Goal: Task Accomplishment & Management: Use online tool/utility

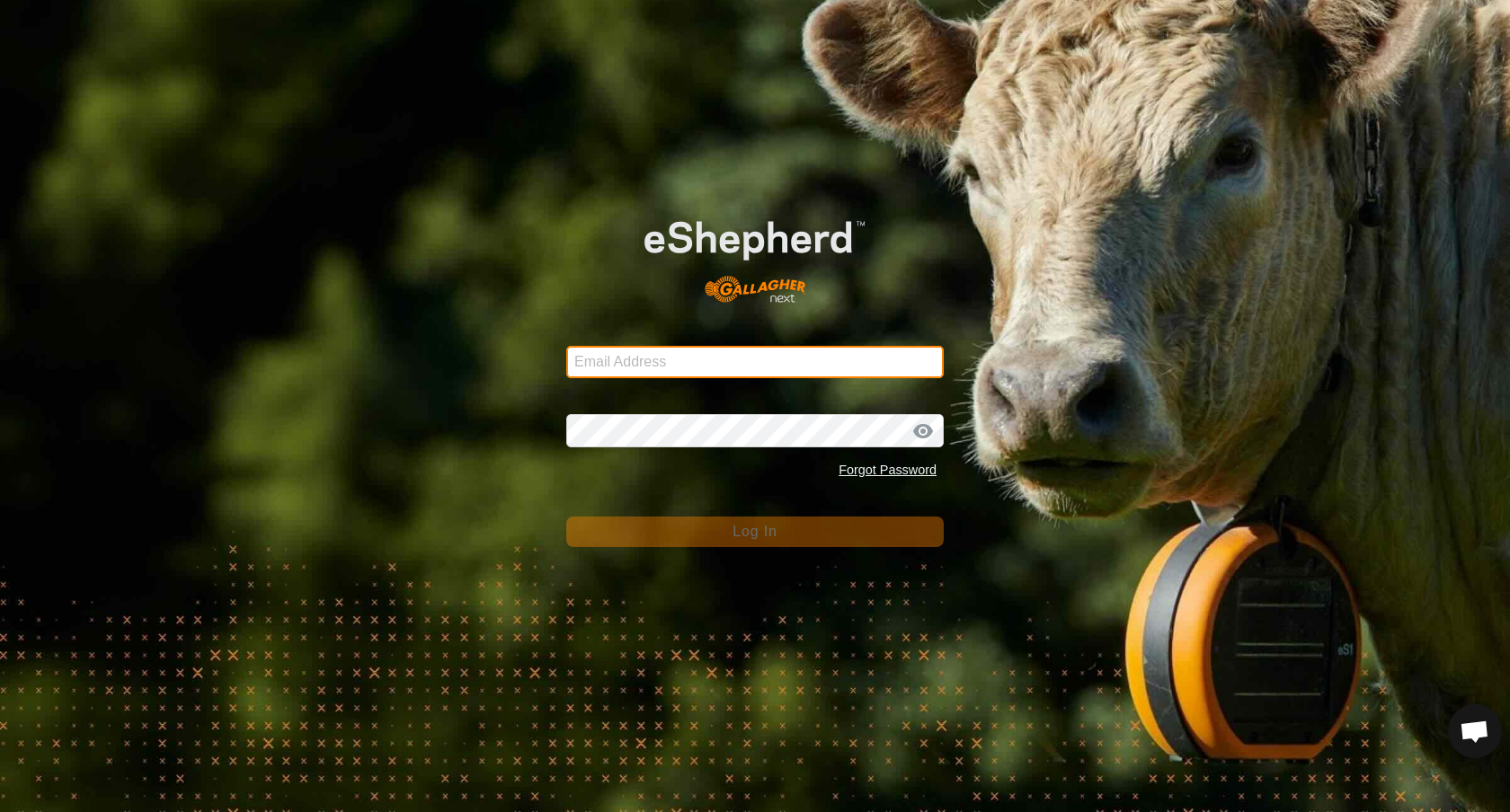
type input "[EMAIL_ADDRESS][PERSON_NAME][DOMAIN_NAME]"
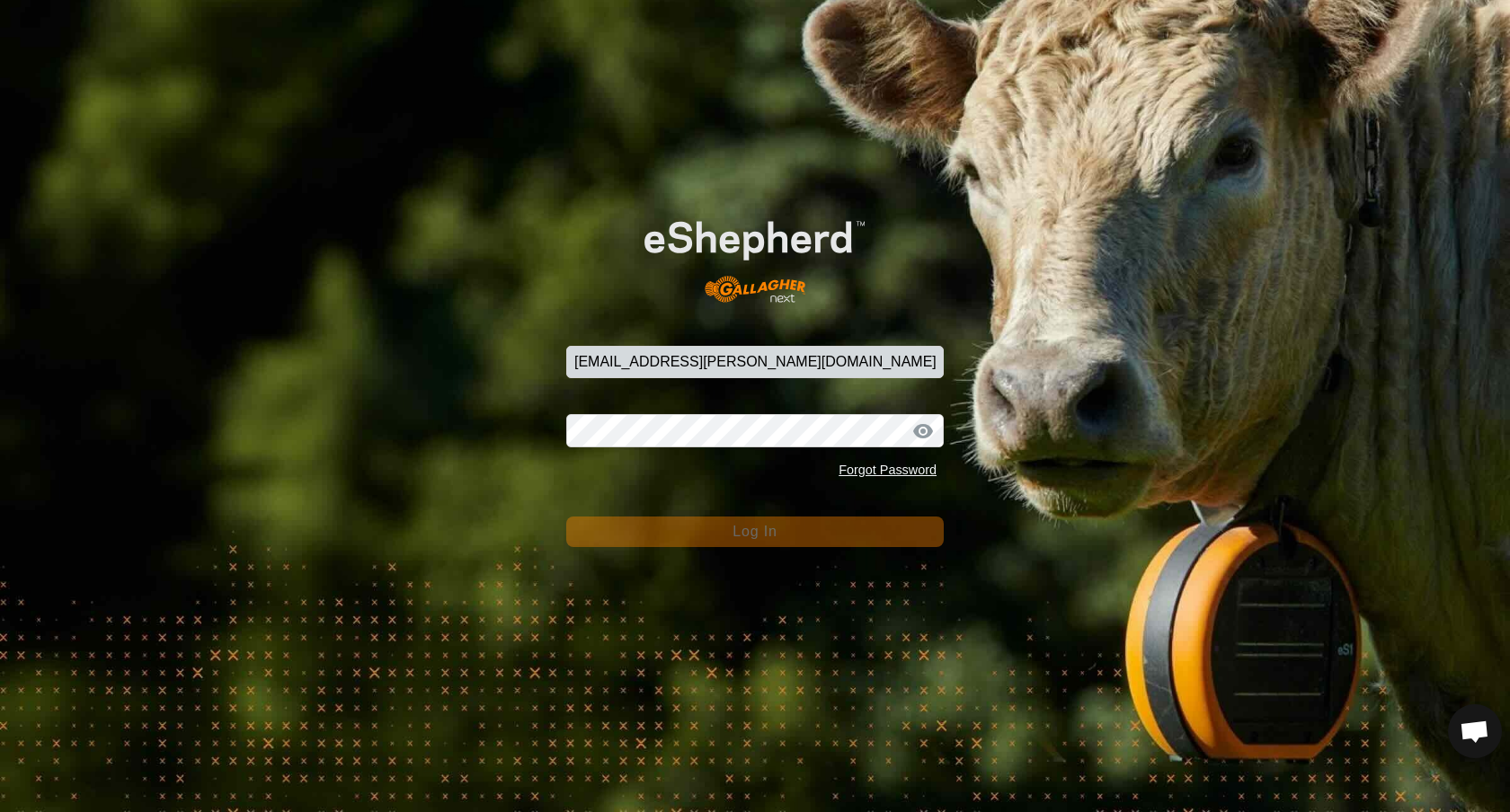
click at [847, 539] on button "Log In" at bounding box center [755, 532] width 377 height 31
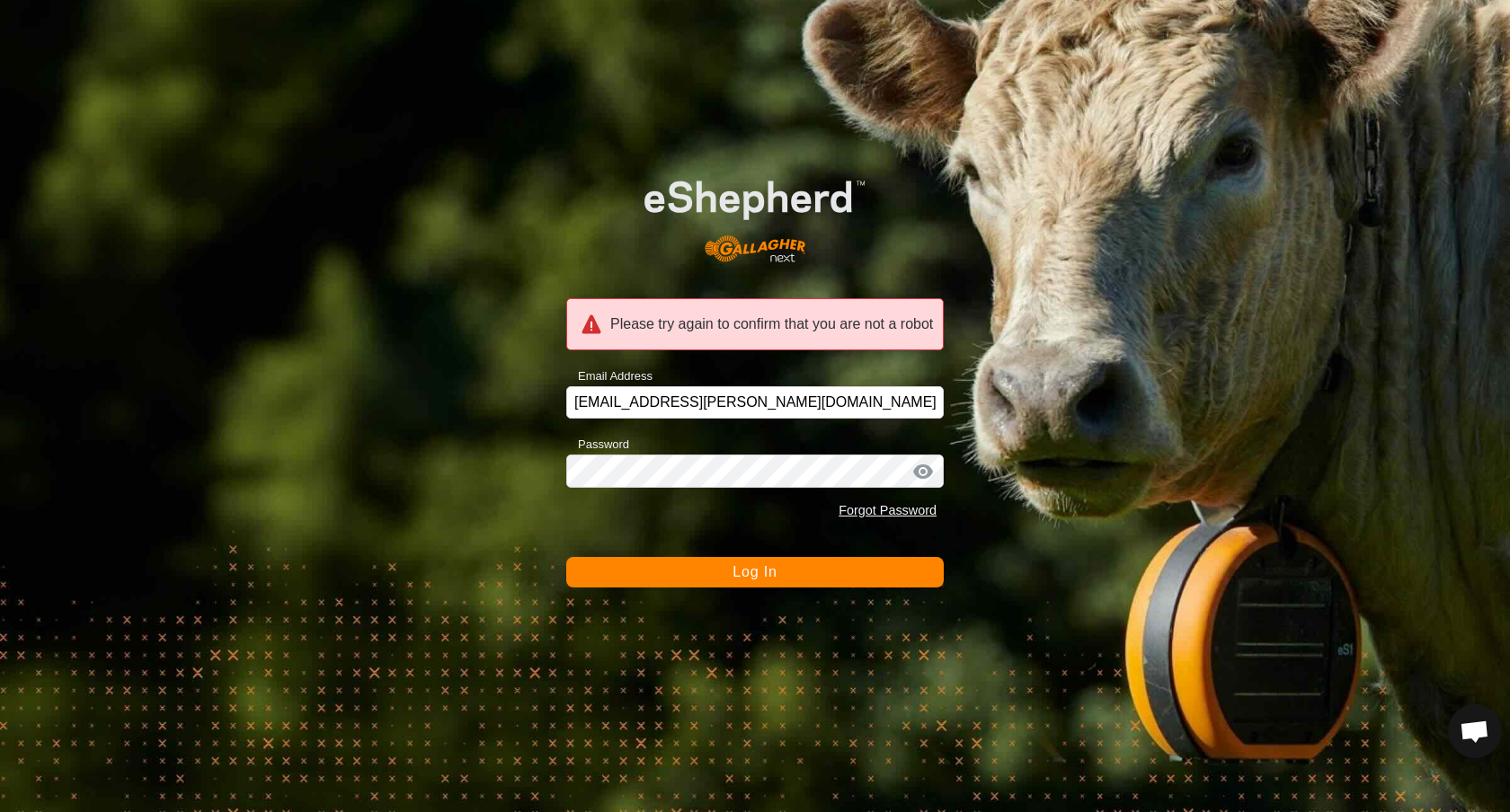
click at [777, 574] on span "Log In" at bounding box center [754, 571] width 44 height 15
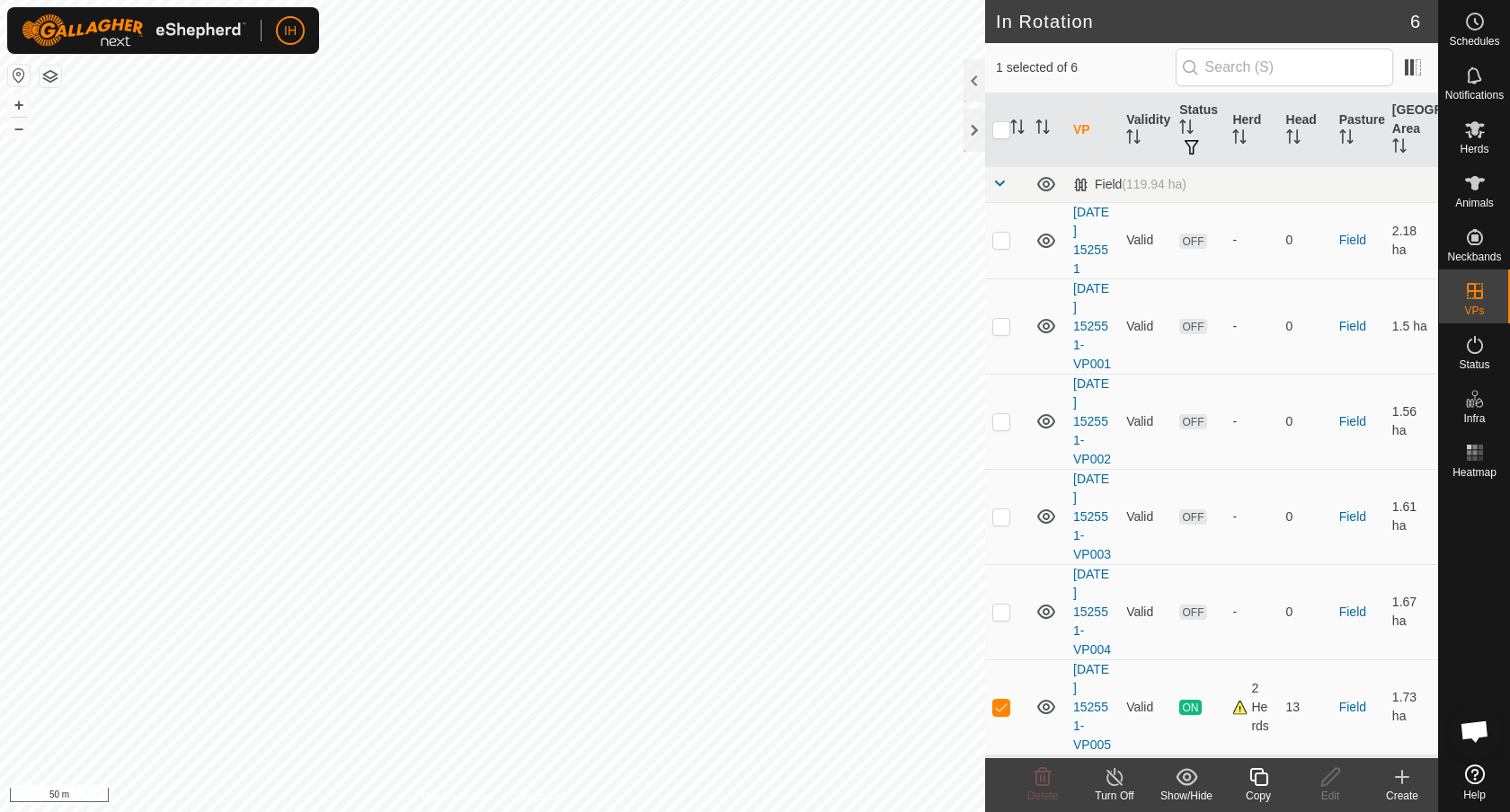
click at [1265, 784] on icon at bounding box center [1258, 777] width 18 height 18
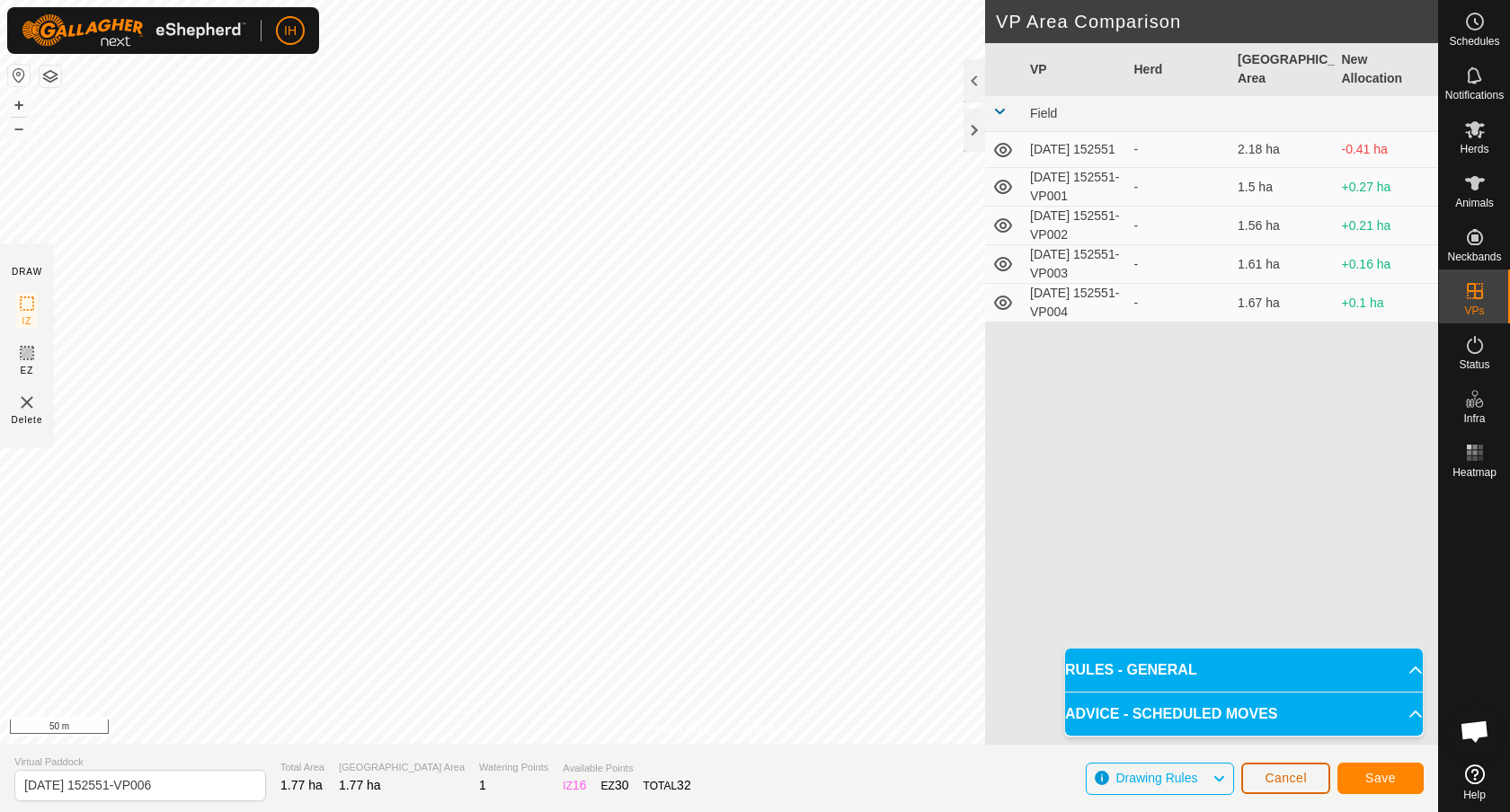
click at [1283, 773] on span "Cancel" at bounding box center [1285, 777] width 42 height 15
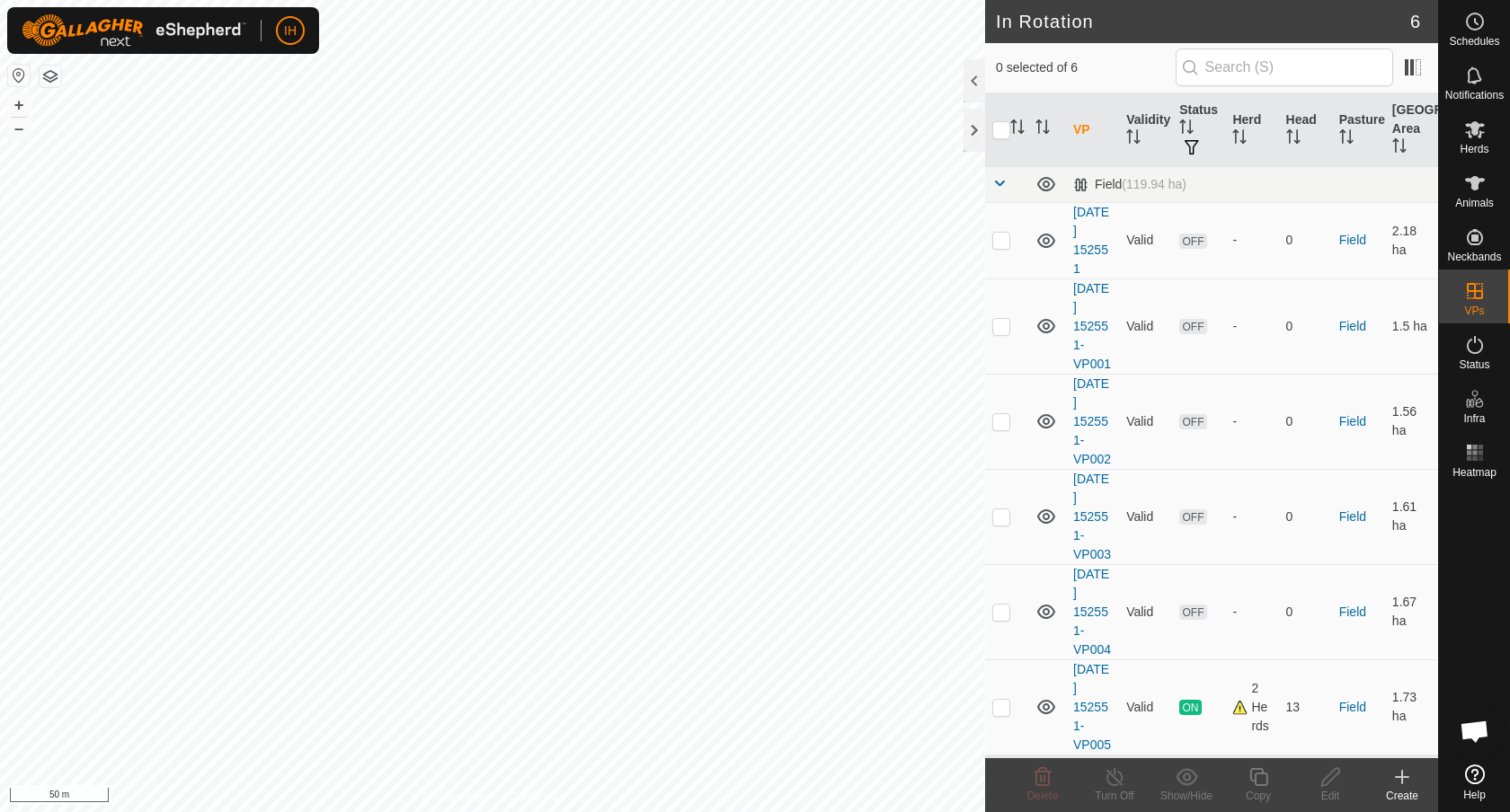
checkbox input "true"
click at [1263, 781] on icon at bounding box center [1258, 777] width 23 height 22
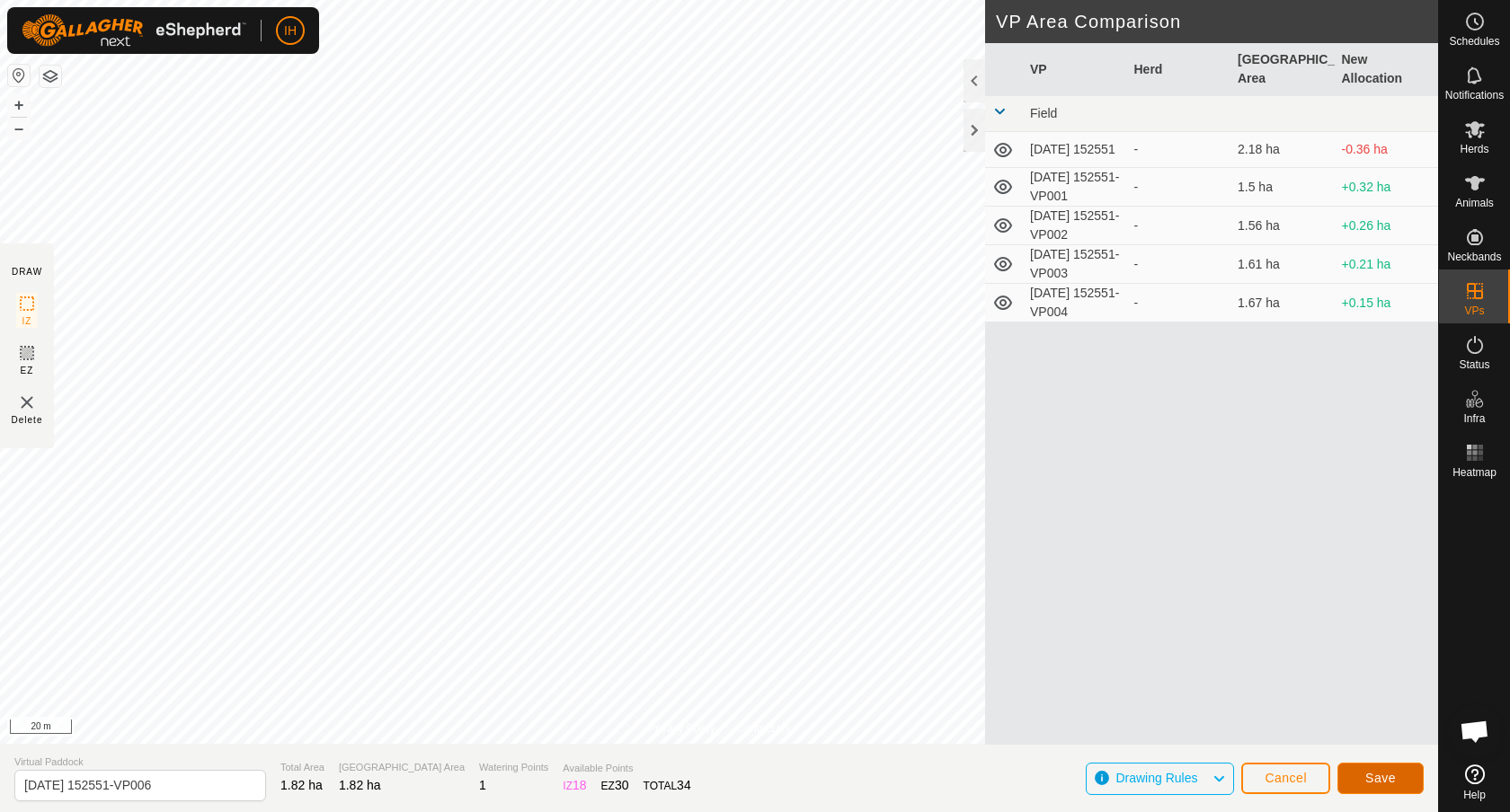
click at [1380, 780] on span "Save" at bounding box center [1380, 777] width 31 height 15
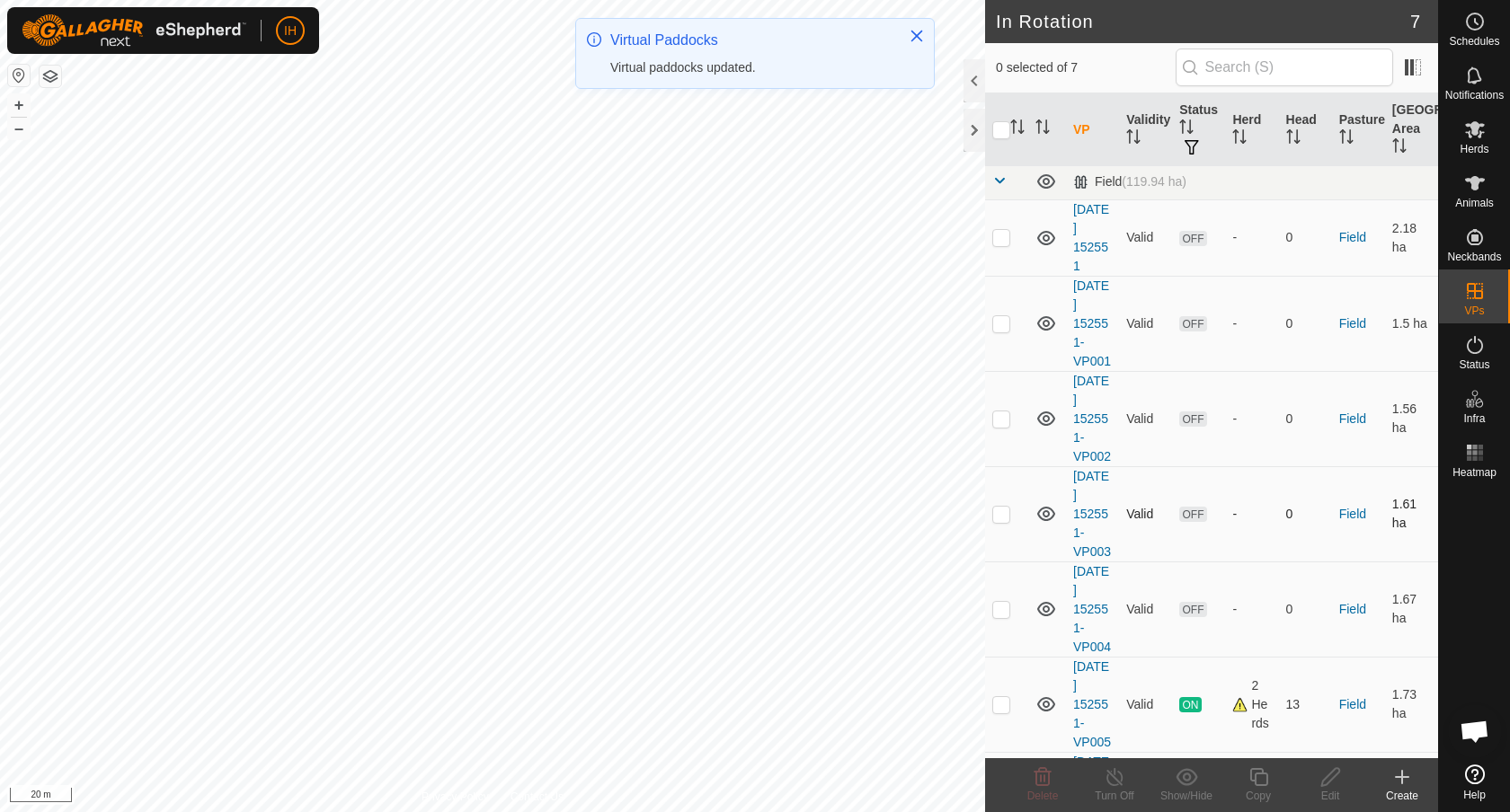
scroll to position [92, 0]
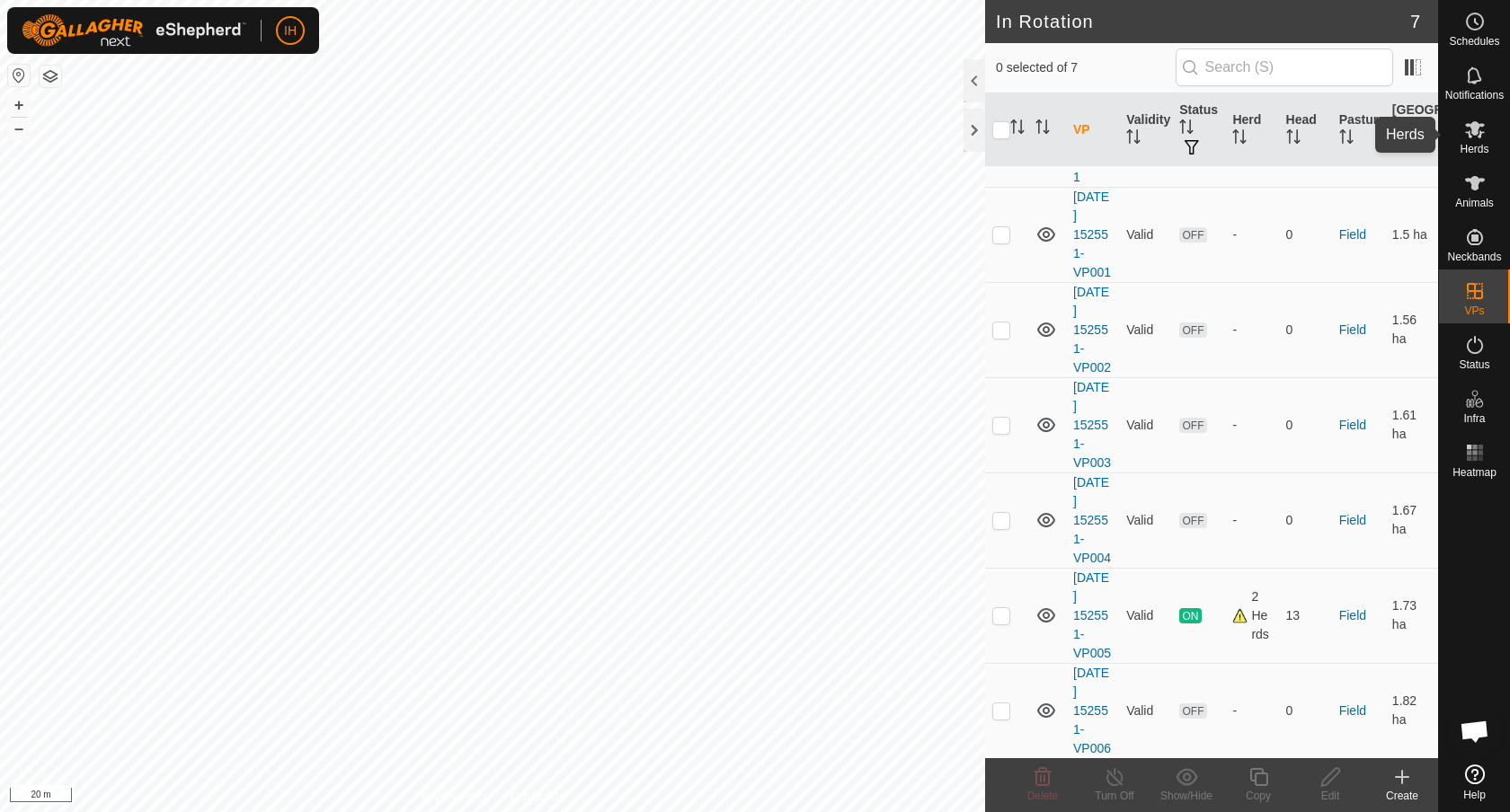
click at [1478, 139] on icon at bounding box center [1475, 129] width 22 height 22
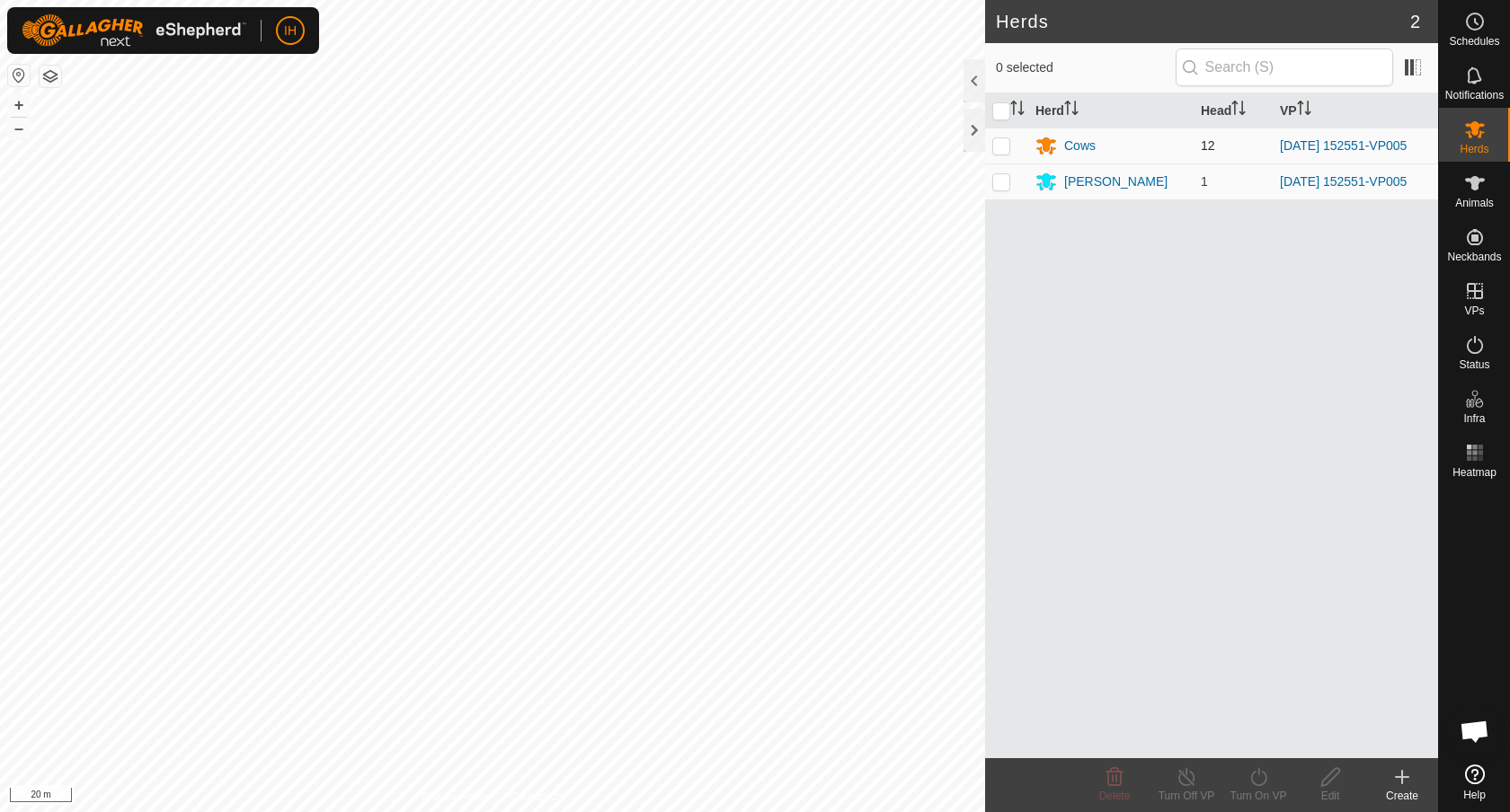
drag, startPoint x: 999, startPoint y: 142, endPoint x: 1000, endPoint y: 151, distance: 9.1
click at [1000, 142] on p-checkbox at bounding box center [1001, 145] width 18 height 15
checkbox input "true"
click at [1000, 185] on p-checkbox at bounding box center [1001, 182] width 18 height 15
checkbox input "true"
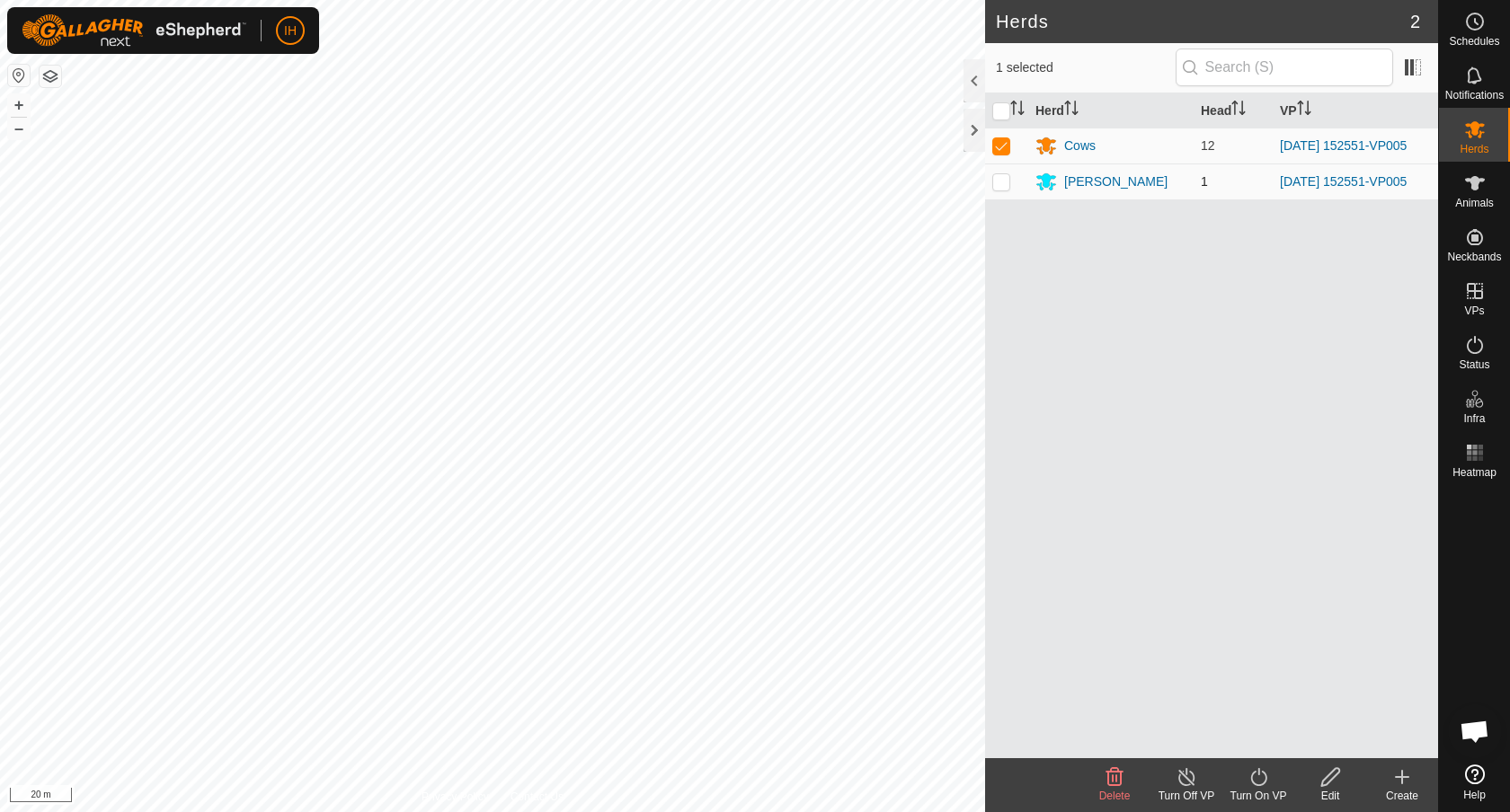
checkbox input "true"
click at [1260, 789] on div "Turn On VP" at bounding box center [1258, 796] width 72 height 16
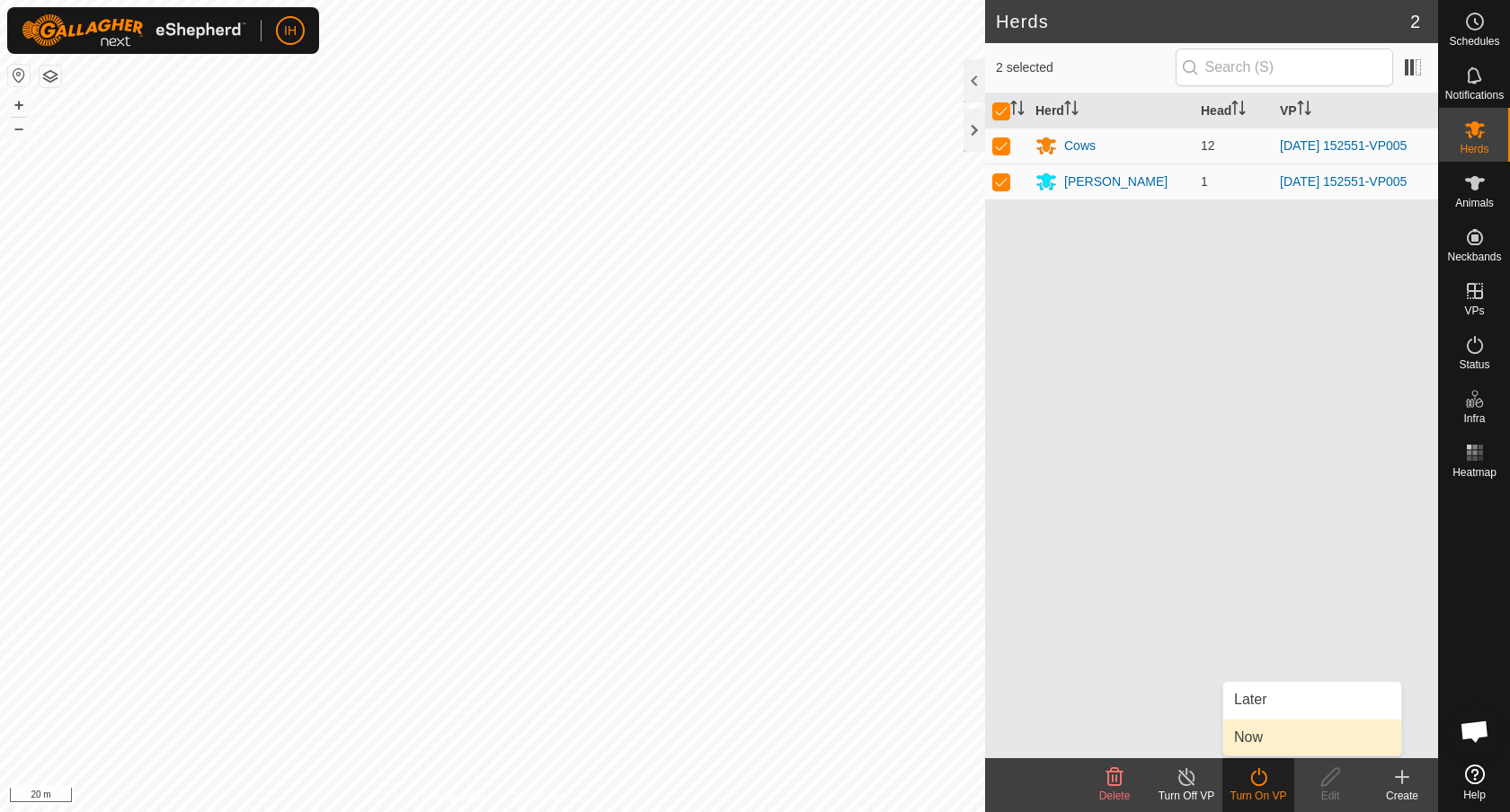
click at [1271, 740] on link "Now" at bounding box center [1312, 737] width 178 height 36
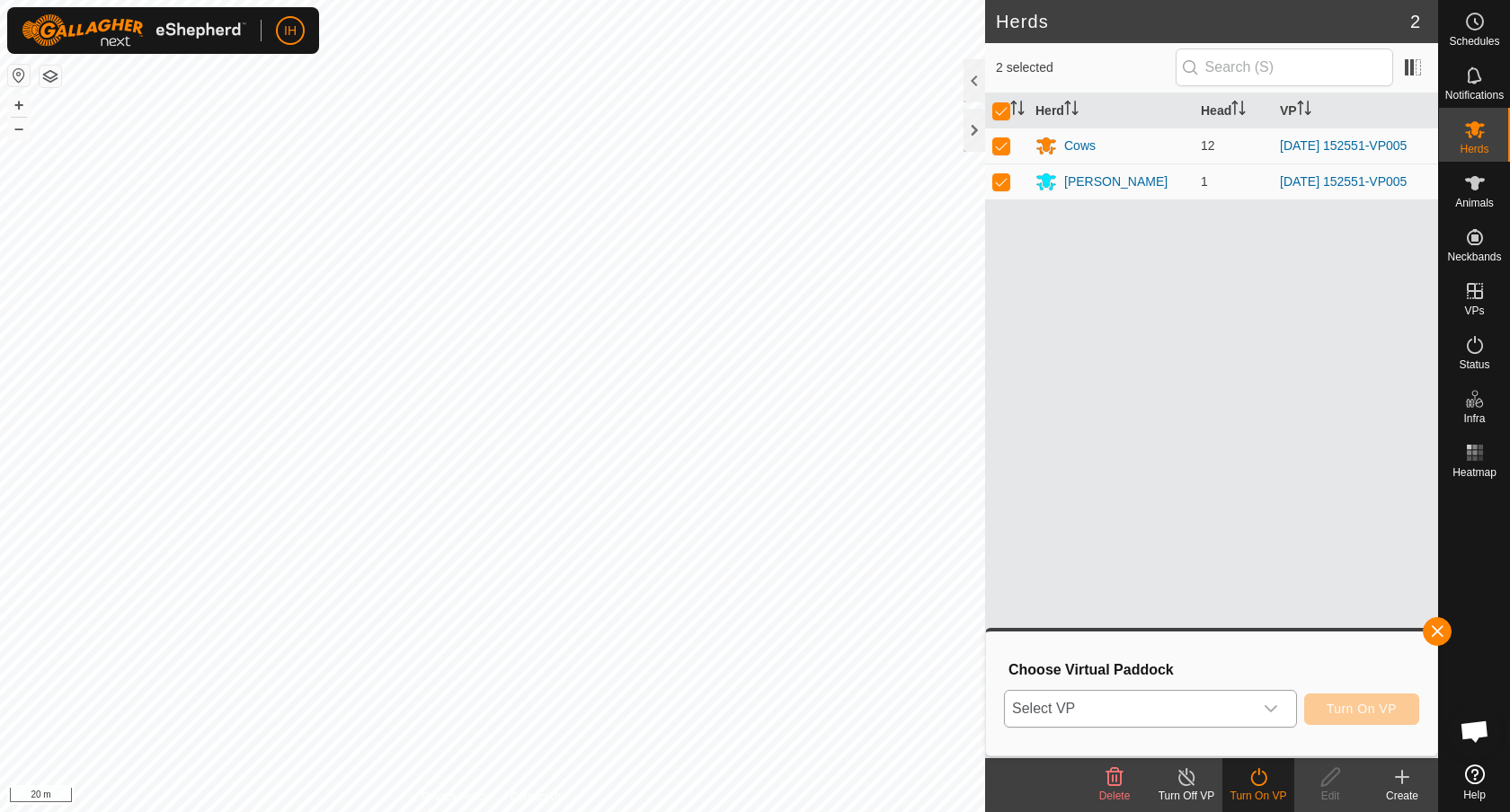
click at [1264, 711] on icon "dropdown trigger" at bounding box center [1270, 708] width 15 height 15
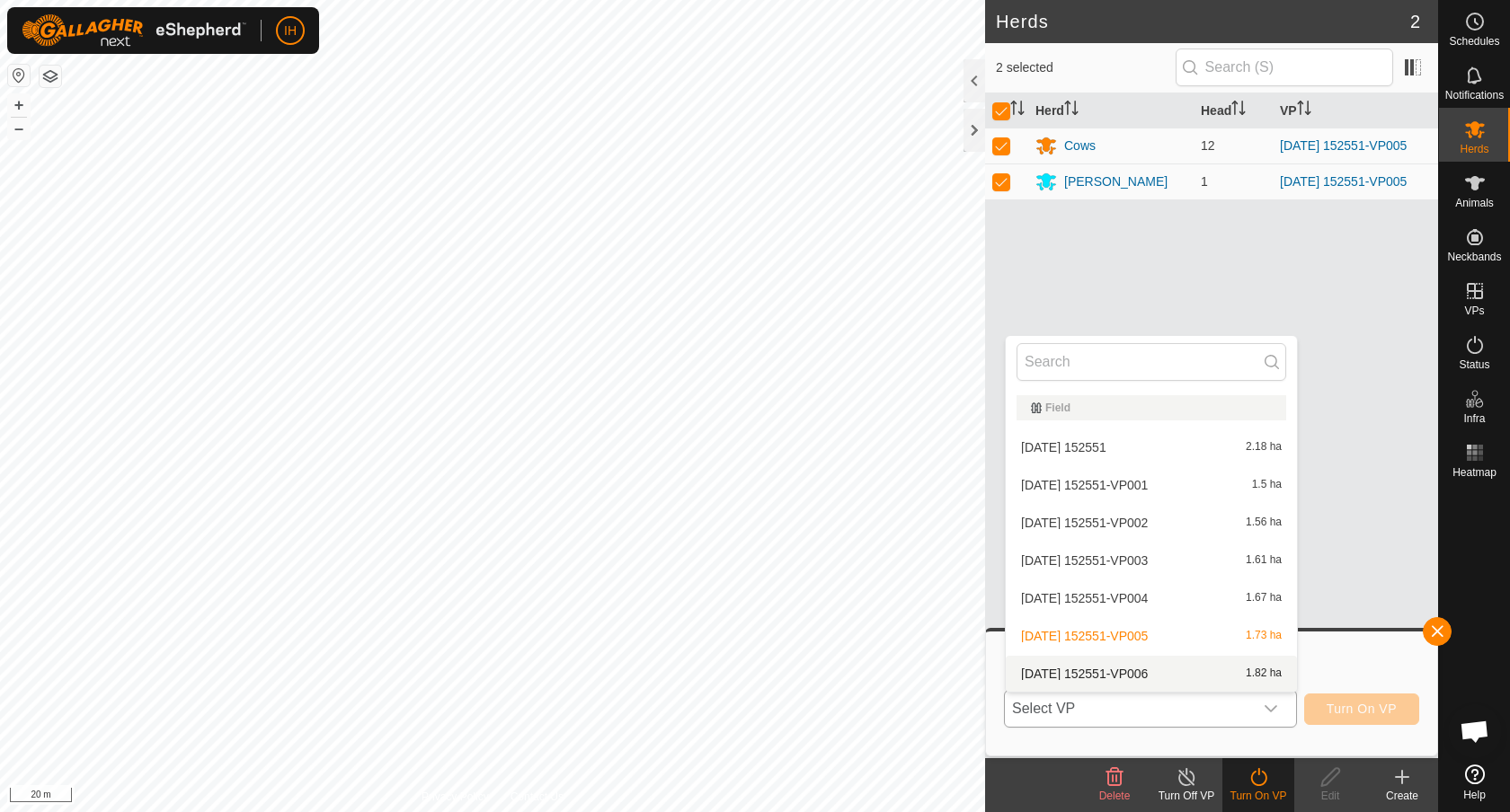
click at [1244, 678] on li "[DATE] 152551-VP006 1.82 ha" at bounding box center [1151, 674] width 291 height 36
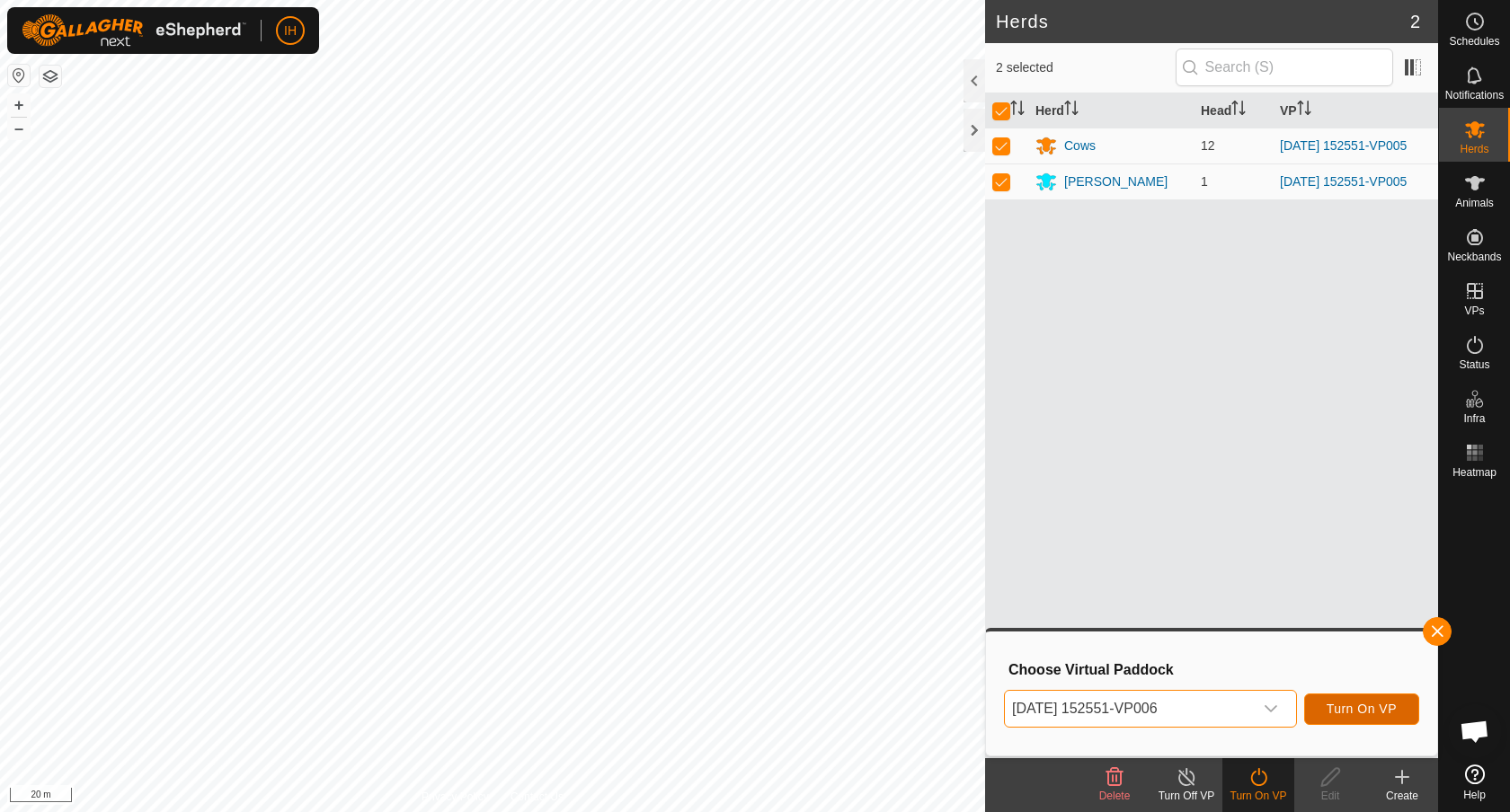
click at [1329, 709] on span "Turn On VP" at bounding box center [1361, 708] width 70 height 15
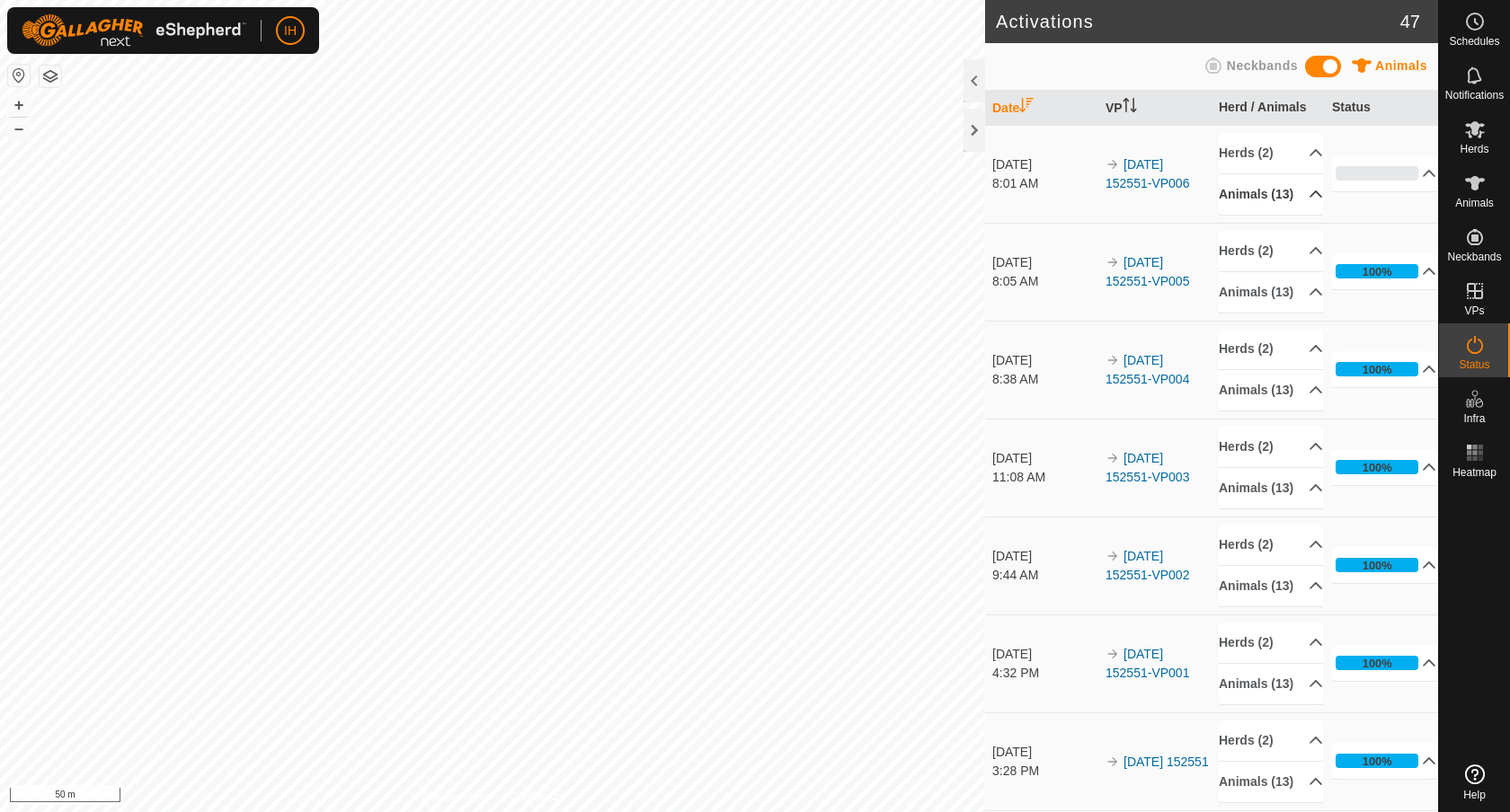
click at [1306, 201] on p-accordion-header "Animals (13)" at bounding box center [1271, 194] width 105 height 40
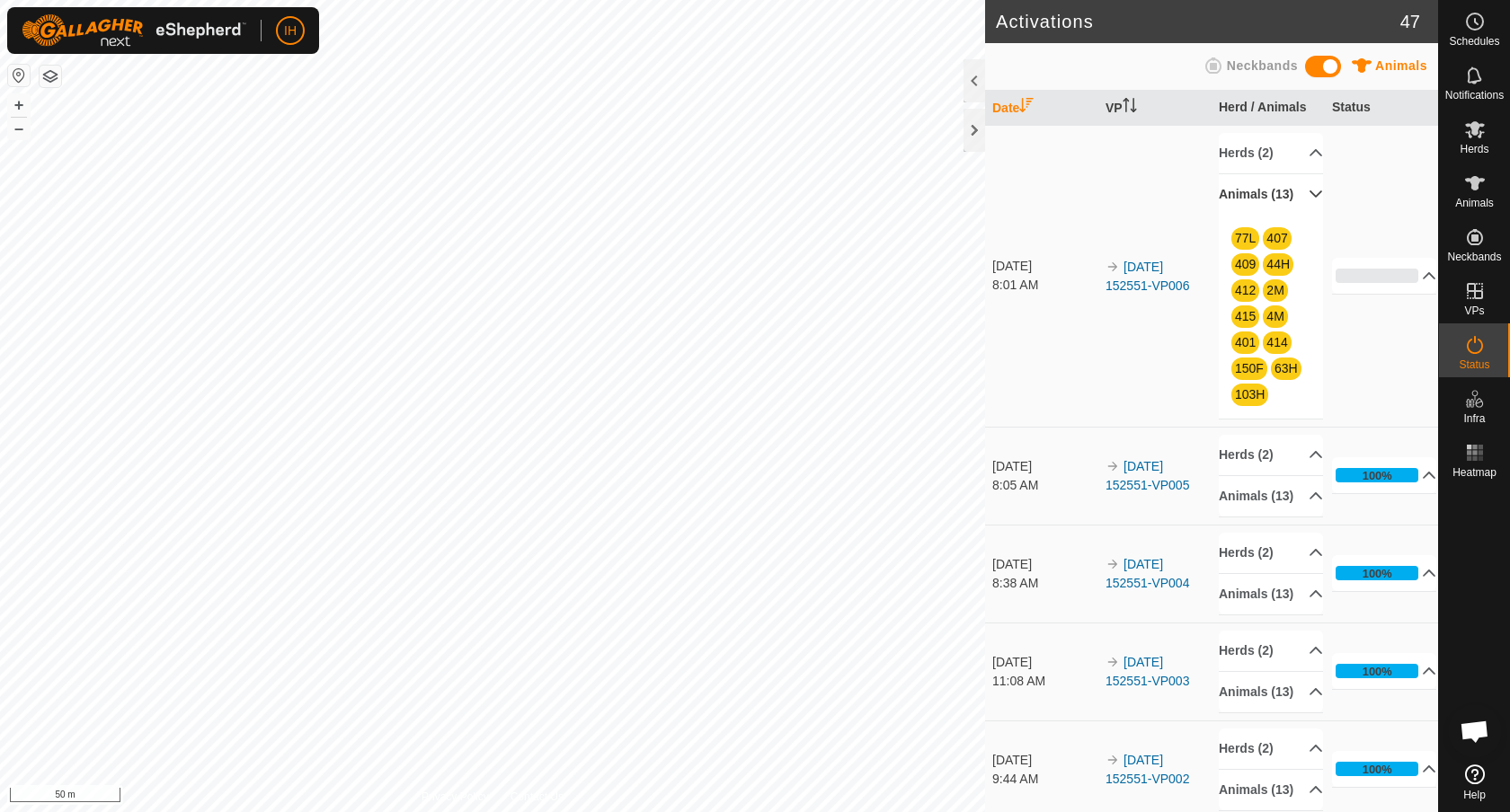
click at [1306, 201] on p-accordion-header "Animals (13)" at bounding box center [1271, 194] width 105 height 40
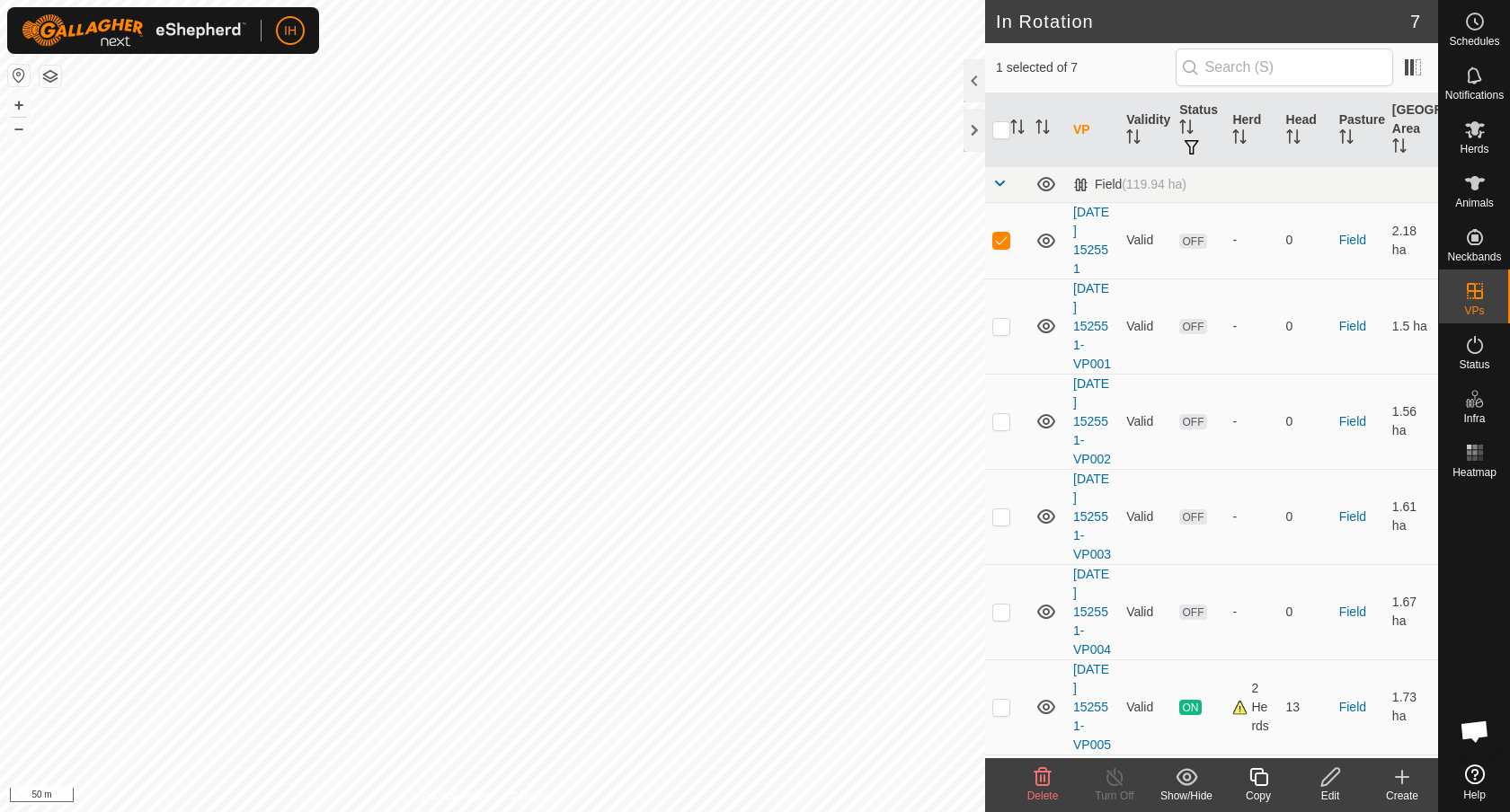
click at [1038, 778] on icon at bounding box center [1042, 777] width 22 height 22
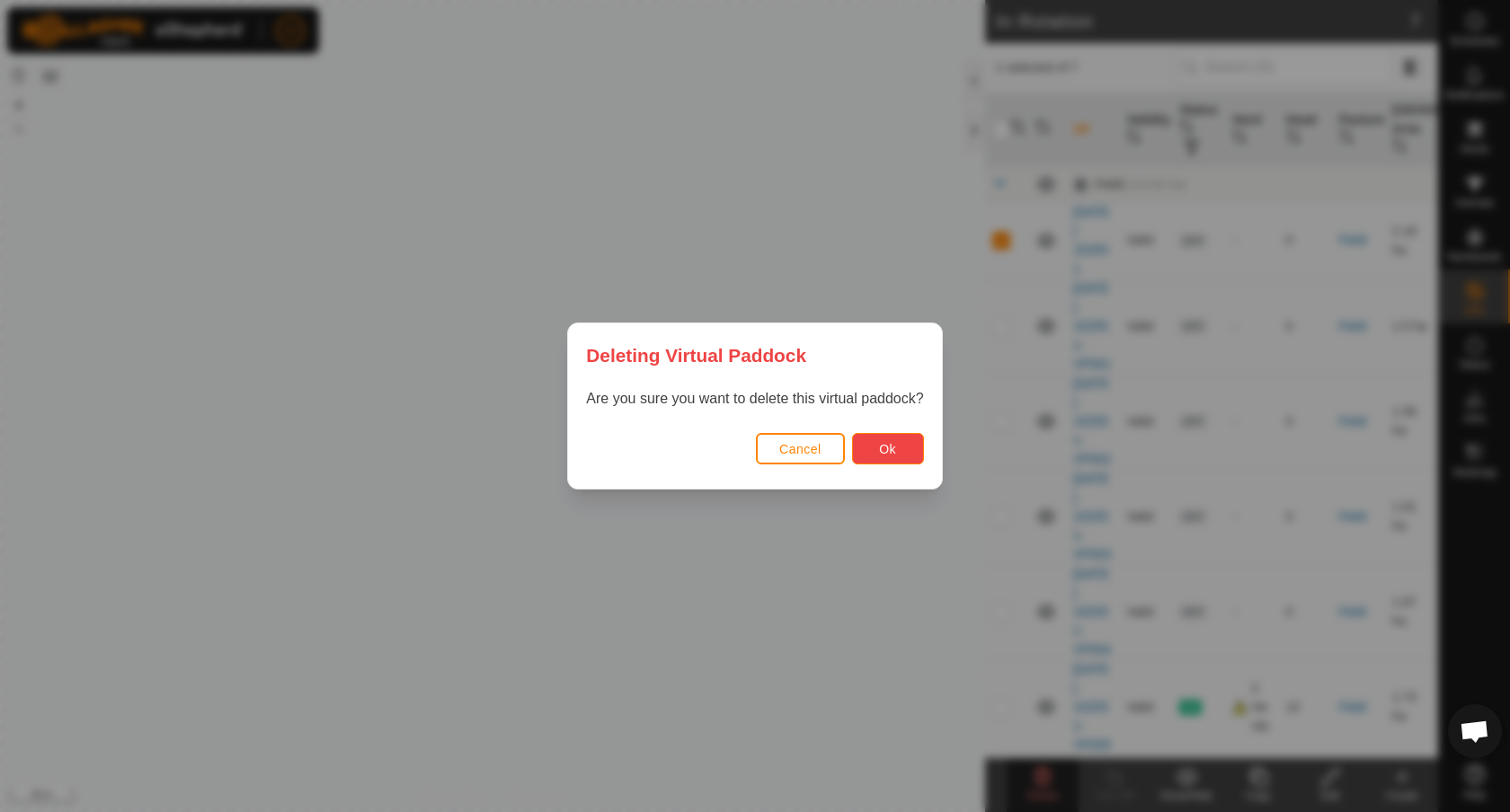
click at [902, 445] on button "Ok" at bounding box center [887, 449] width 72 height 32
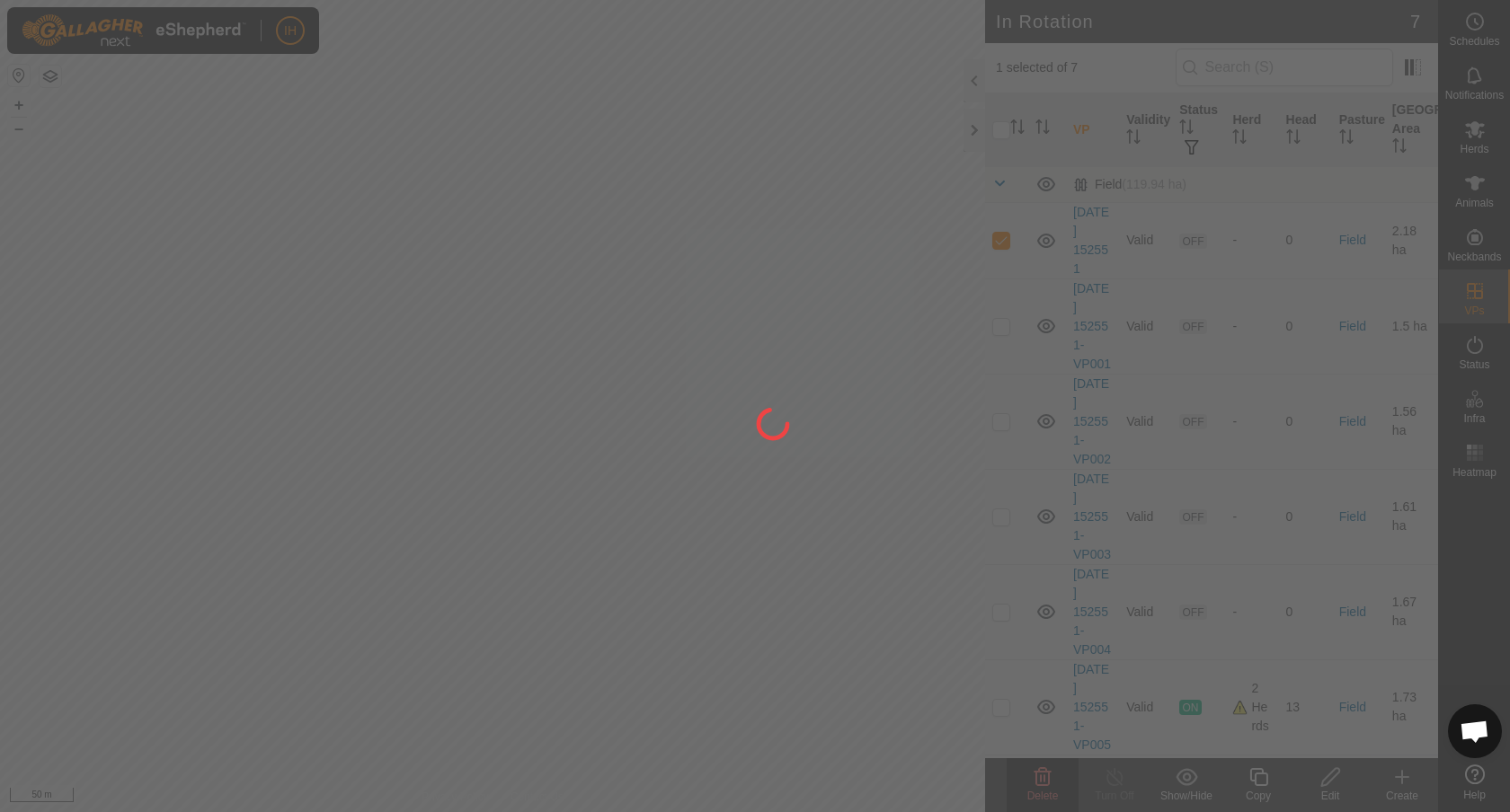
checkbox input "false"
